Goal: Information Seeking & Learning: Learn about a topic

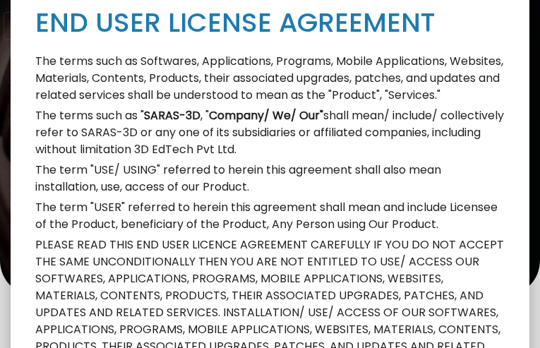
type input "8538560585"
type input "[EMAIL_ADDRESS][DOMAIN_NAME]"
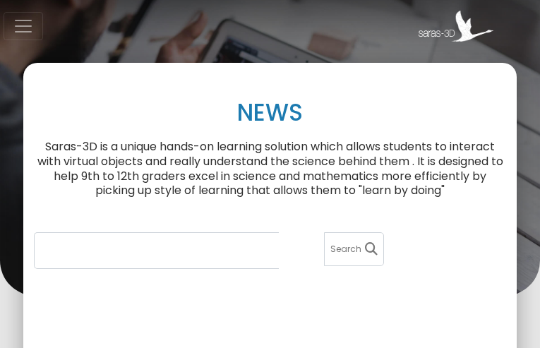
type input "4140122662"
type input "[EMAIL_ADDRESS][DOMAIN_NAME]"
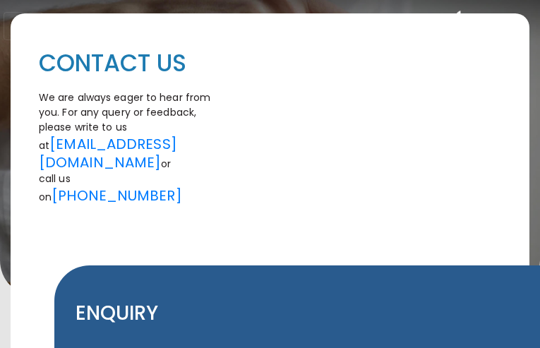
type input "2049872147"
type input "[EMAIL_ADDRESS][DOMAIN_NAME]"
type input "wzwwNBUzSIump"
type input "[EMAIL_ADDRESS][DOMAIN_NAME]"
type input "6566066631"
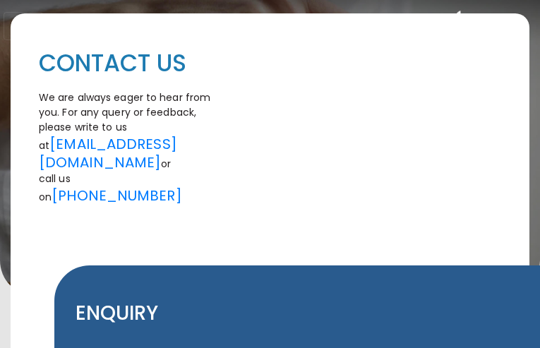
type input "fyKKCqMXJBjYHJ"
type input "xJziFwWVaElUWwPy"
type input "uVgWXRkDOJRsO"
type input "LnQTeNAJtvo"
select select "11"
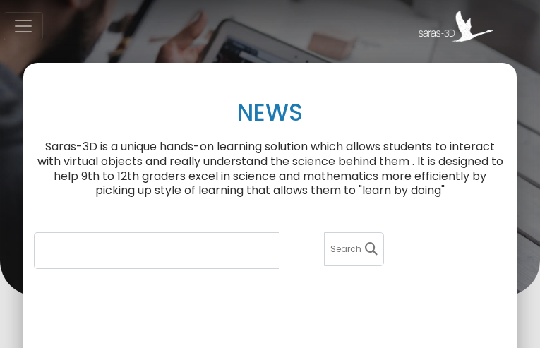
type input "3923320294"
type input "[EMAIL_ADDRESS][DOMAIN_NAME]"
type input "8380076155"
type input "[EMAIL_ADDRESS][DOMAIN_NAME]"
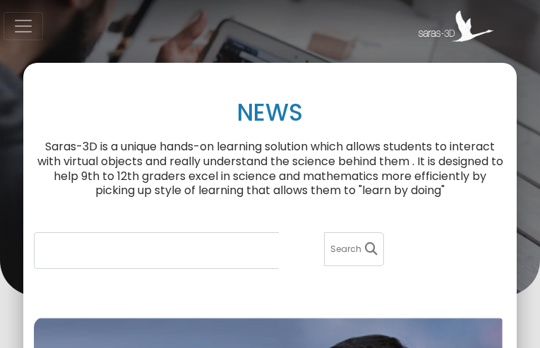
type input "4134402064"
type input "[EMAIL_ADDRESS][DOMAIN_NAME]"
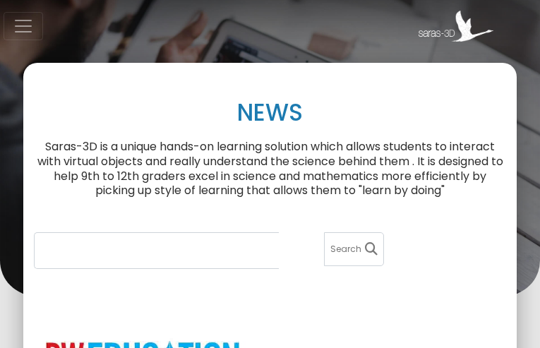
type input "8932780329"
type input "[EMAIL_ADDRESS][DOMAIN_NAME]"
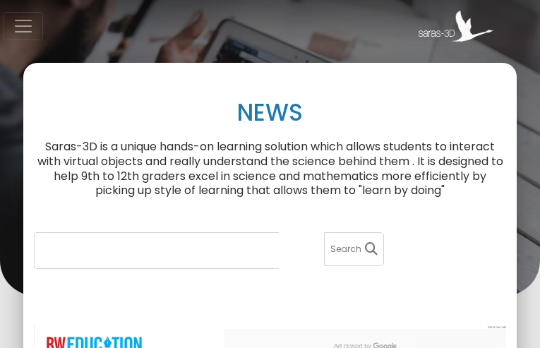
type input "4855409958"
type input "[EMAIL_ADDRESS][DOMAIN_NAME]"
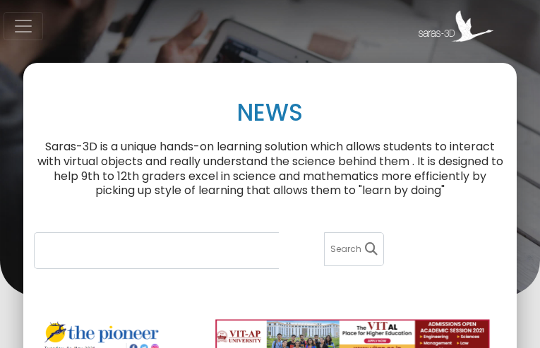
type input "5523556674"
type input "[EMAIL_ADDRESS][DOMAIN_NAME]"
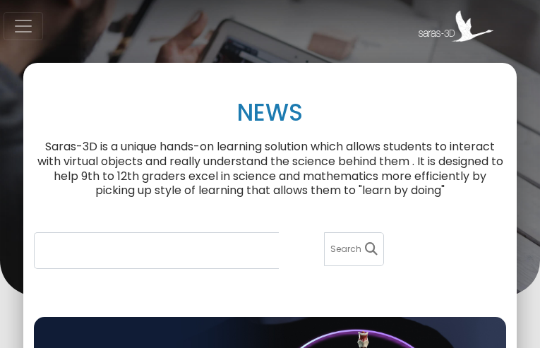
type input "3630391880"
type input "[EMAIL_ADDRESS][DOMAIN_NAME]"
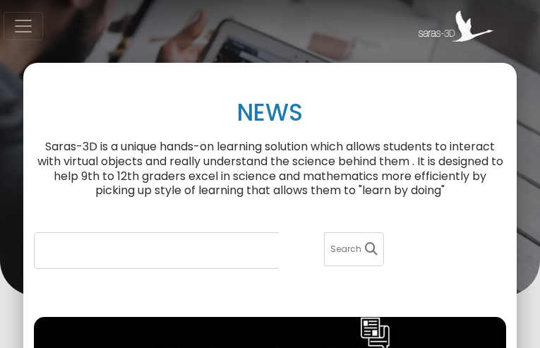
type input "8766512137"
type input "[EMAIL_ADDRESS][DOMAIN_NAME]"
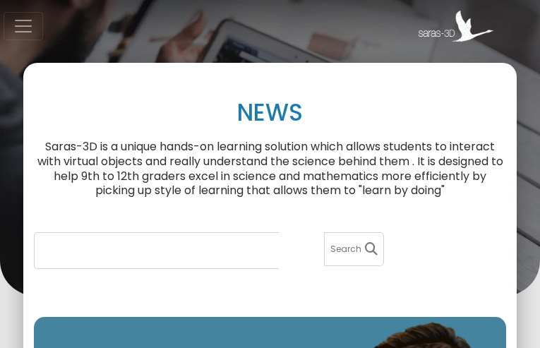
type input "7807602363"
type input "[EMAIL_ADDRESS][DOMAIN_NAME]"
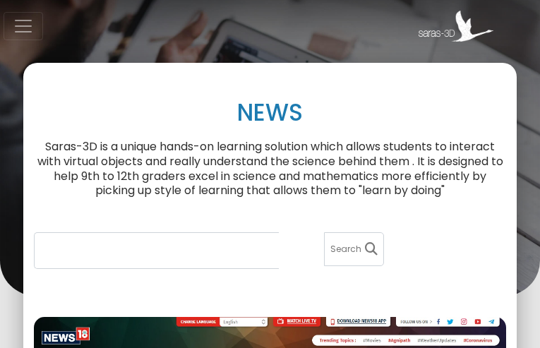
type input "9460534018"
type input "[EMAIL_ADDRESS][DOMAIN_NAME]"
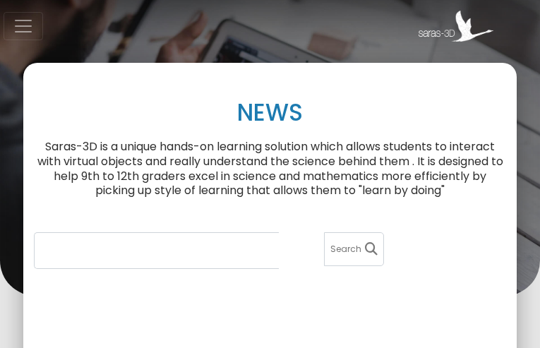
type input "8678639902"
type input "[EMAIL_ADDRESS][DOMAIN_NAME]"
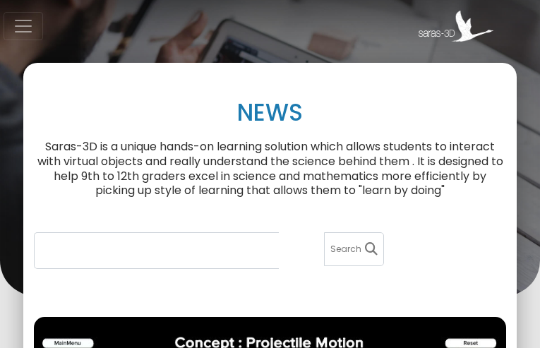
type input "8456694802"
type input "[EMAIL_ADDRESS][DOMAIN_NAME]"
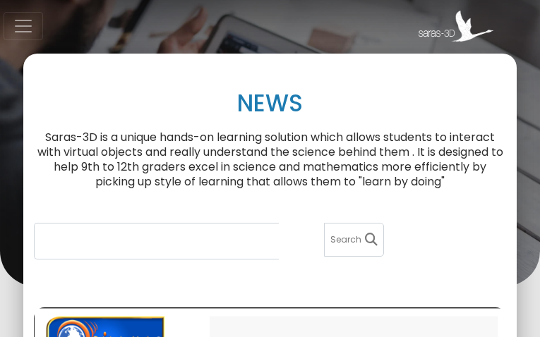
type input "3105280437"
type input "[EMAIL_ADDRESS][DOMAIN_NAME]"
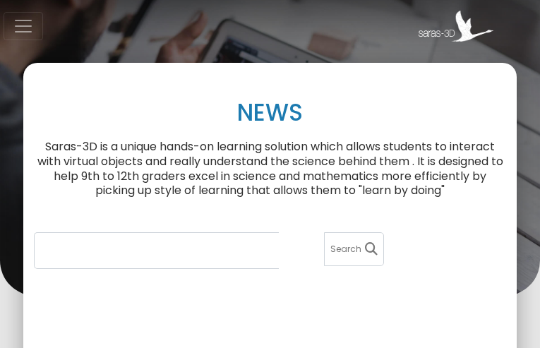
type input "5013004334"
type input "[EMAIL_ADDRESS][DOMAIN_NAME]"
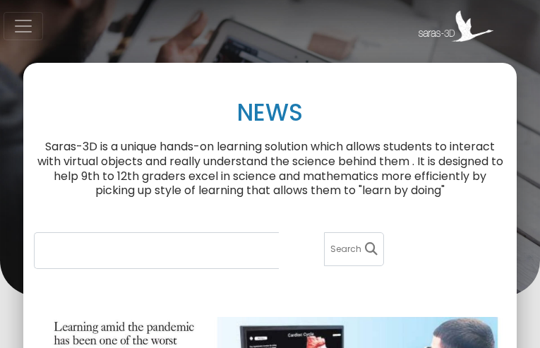
type input "5976337976"
type input "[EMAIL_ADDRESS][DOMAIN_NAME]"
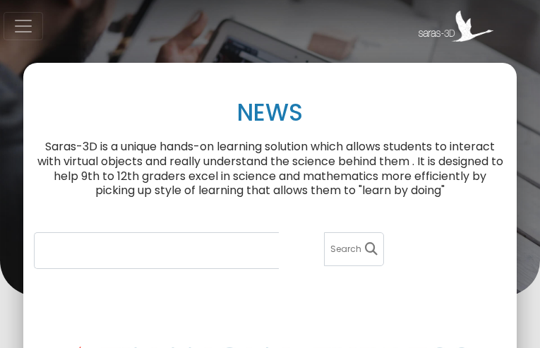
type input "7379945411"
type input "[EMAIL_ADDRESS][DOMAIN_NAME]"
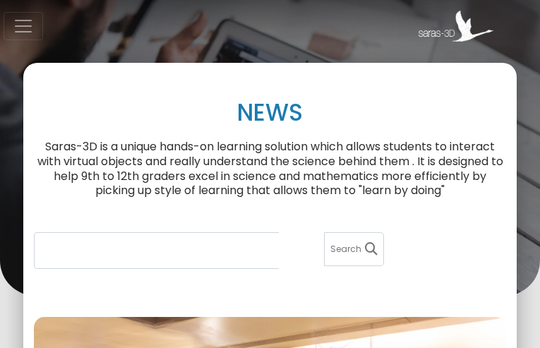
type input "4662888950"
type input "[EMAIL_ADDRESS][DOMAIN_NAME]"
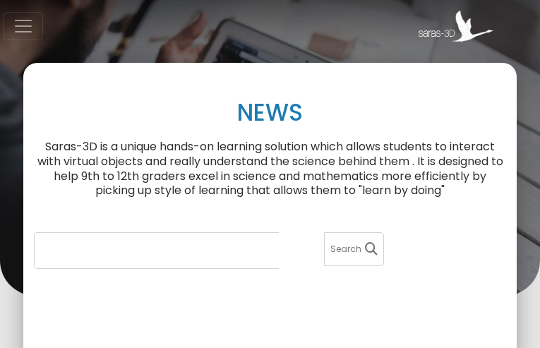
type input "9720772703"
type input "[EMAIL_ADDRESS][DOMAIN_NAME]"
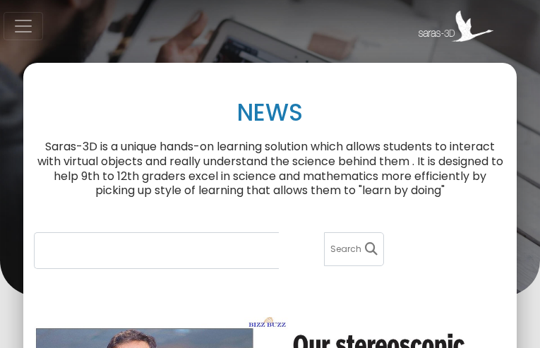
type input "2228267933"
type input "[EMAIL_ADDRESS][DOMAIN_NAME]"
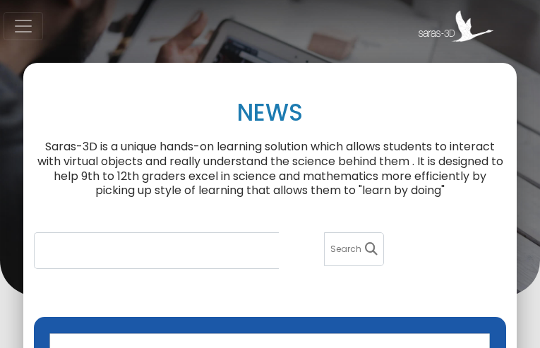
type input "5683284023"
type input "[EMAIL_ADDRESS][DOMAIN_NAME]"
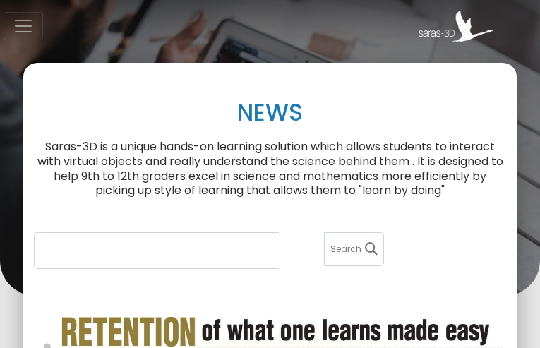
type input "9545332116"
type input "[EMAIL_ADDRESS][DOMAIN_NAME]"
